Goal: Task Accomplishment & Management: Manage account settings

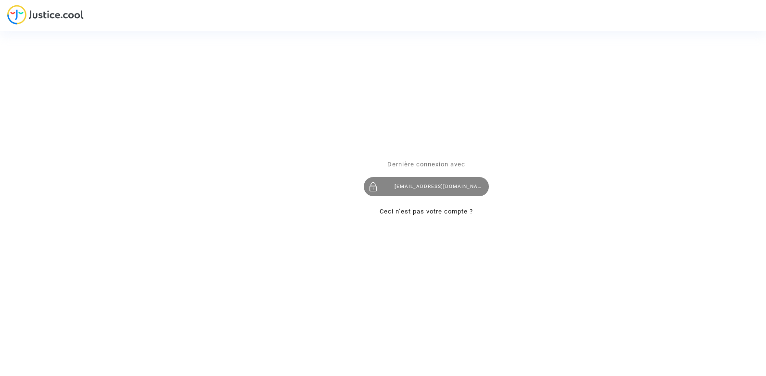
click at [411, 192] on div "[EMAIL_ADDRESS][DOMAIN_NAME]" at bounding box center [426, 187] width 125 height 19
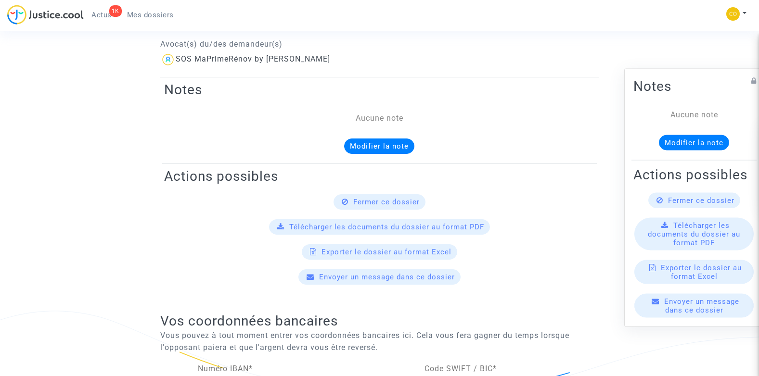
scroll to position [337, 0]
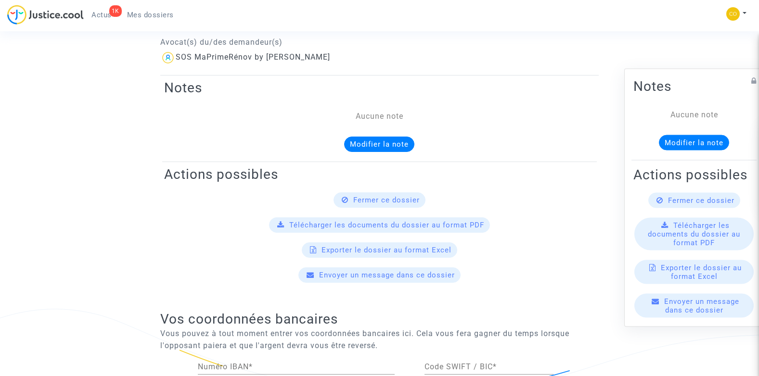
click at [391, 196] on span "Fermer ce dossier" at bounding box center [386, 200] width 66 height 9
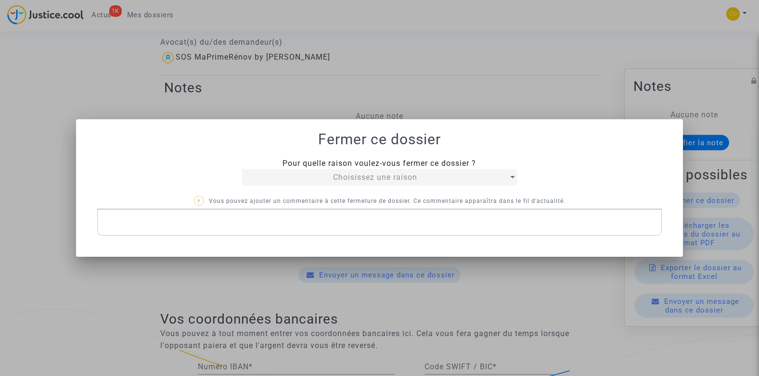
click at [161, 220] on p "Rich Text Editor, main" at bounding box center [379, 223] width 554 height 12
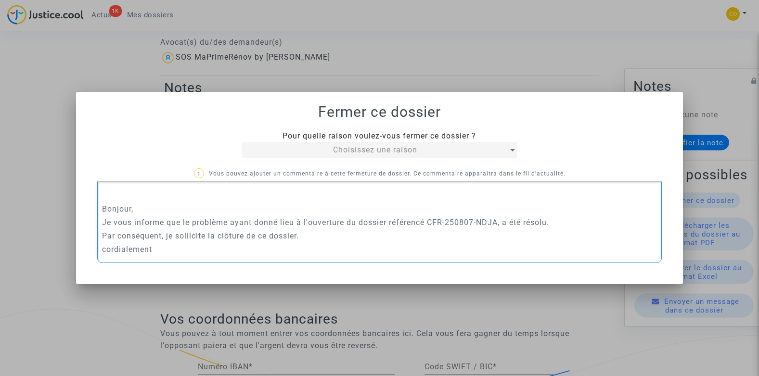
click at [442, 244] on p "cordialement" at bounding box center [379, 249] width 554 height 12
click at [410, 152] on span "Choisissez une raison" at bounding box center [375, 149] width 84 height 9
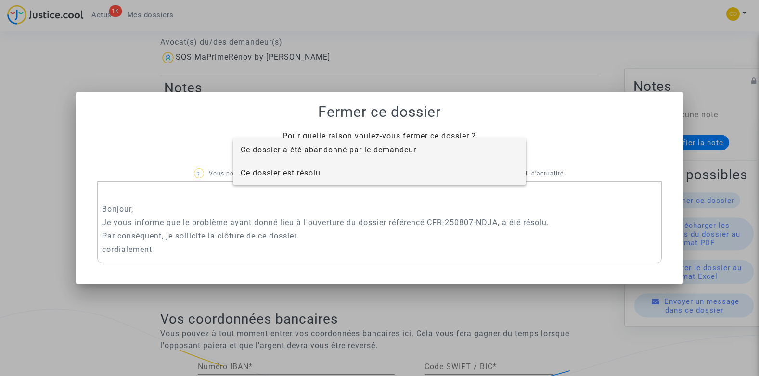
click at [334, 174] on span "Ce dossier est résolu" at bounding box center [380, 173] width 278 height 23
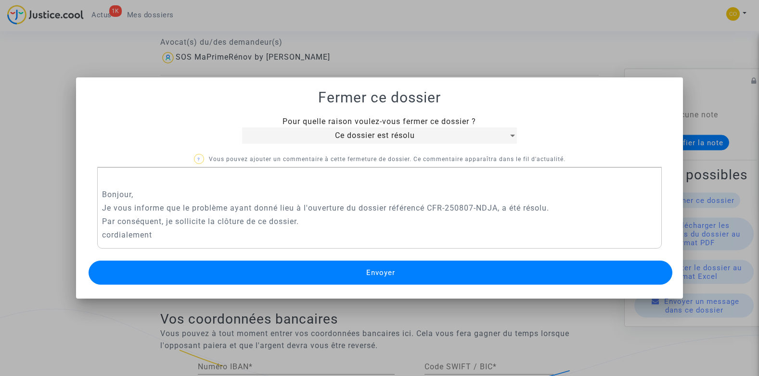
click at [397, 271] on button "Envoyer" at bounding box center [381, 273] width 584 height 24
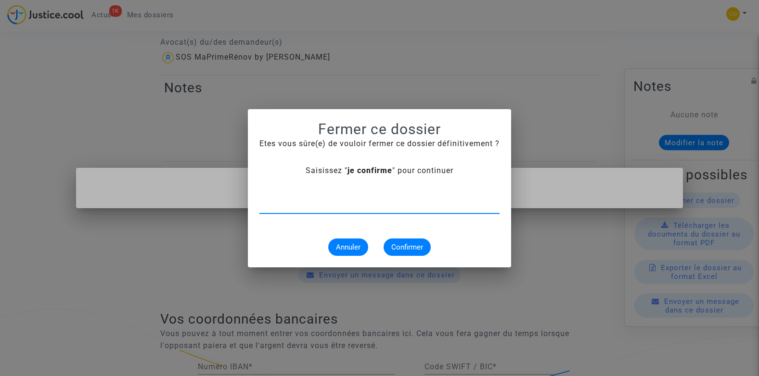
click at [272, 207] on input "text" at bounding box center [379, 206] width 240 height 9
type input "je confirme"
click at [402, 248] on span "Confirmer" at bounding box center [407, 247] width 32 height 9
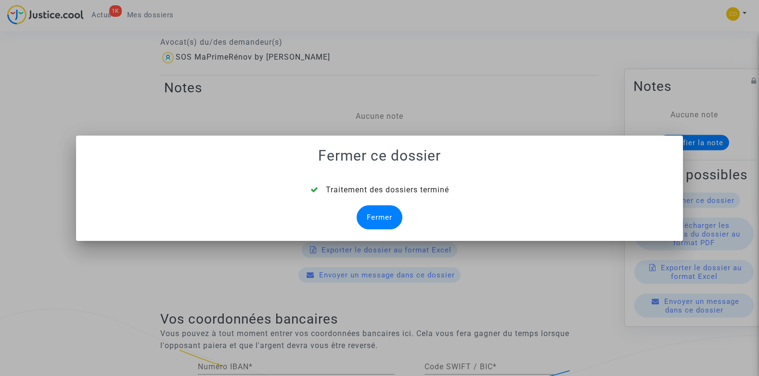
click at [393, 218] on div "Fermer" at bounding box center [380, 217] width 46 height 24
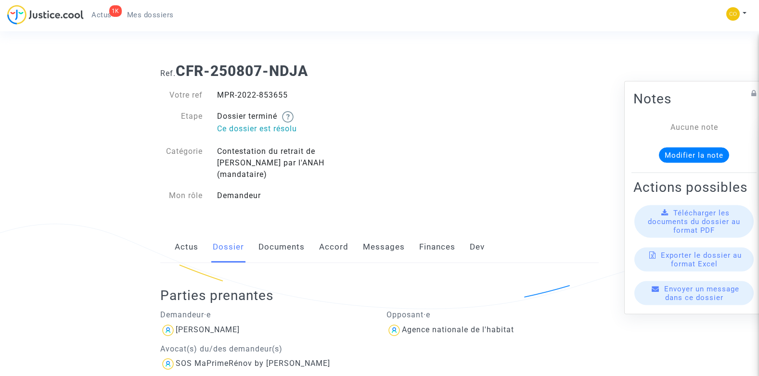
click at [155, 16] on span "Mes dossiers" at bounding box center [150, 15] width 47 height 9
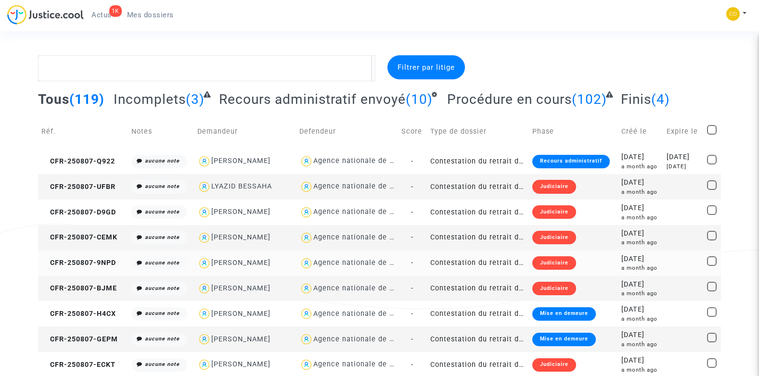
click at [538, 94] on span "Procédure en cours" at bounding box center [509, 99] width 125 height 16
